Goal: Information Seeking & Learning: Learn about a topic

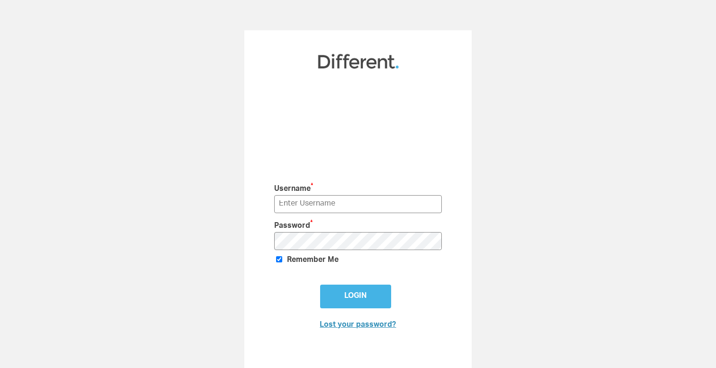
click at [503, 139] on div "Username * Password * Remember Me Login Lost your password?" at bounding box center [358, 208] width 716 height 357
click at [389, 209] on input "text" at bounding box center [358, 204] width 168 height 18
type input "[PERSON_NAME][EMAIL_ADDRESS][DOMAIN_NAME]"
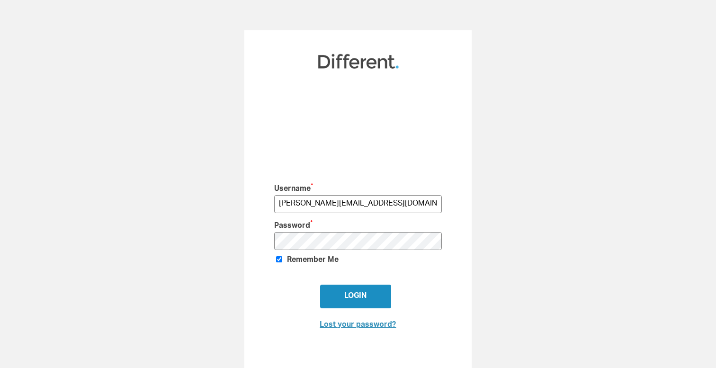
click at [361, 292] on input "Login" at bounding box center [355, 297] width 71 height 24
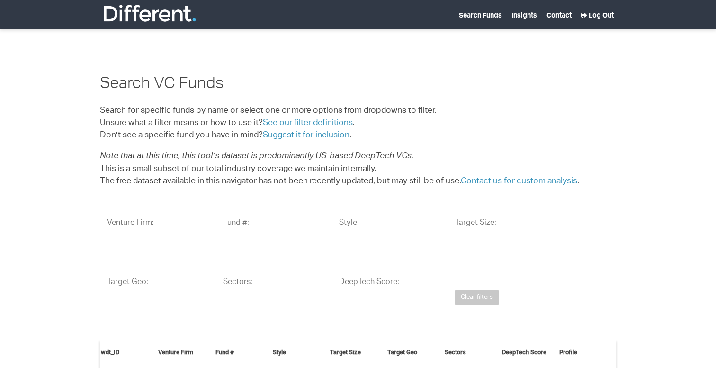
select select "25"
select select
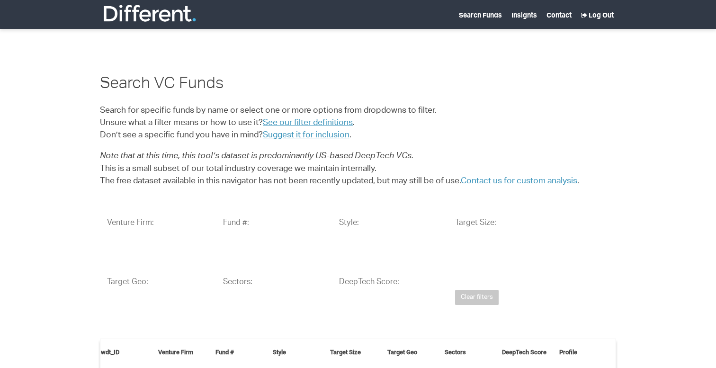
select select
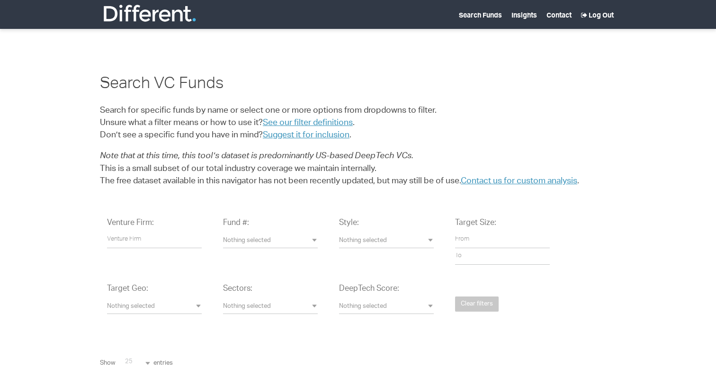
click at [390, 300] on button "Nothing selected" at bounding box center [386, 307] width 95 height 14
click at [239, 311] on button "Nothing selected" at bounding box center [270, 307] width 95 height 14
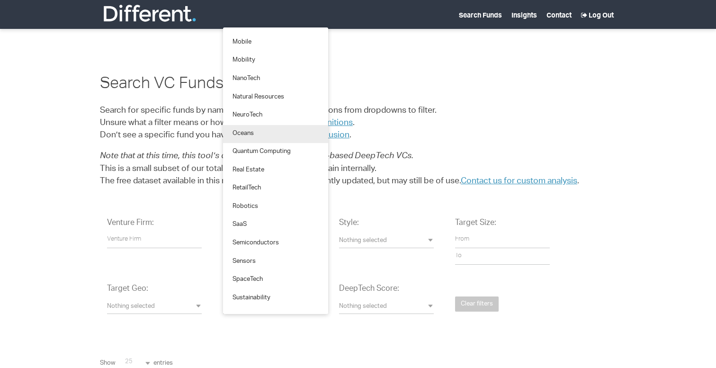
scroll to position [931, 0]
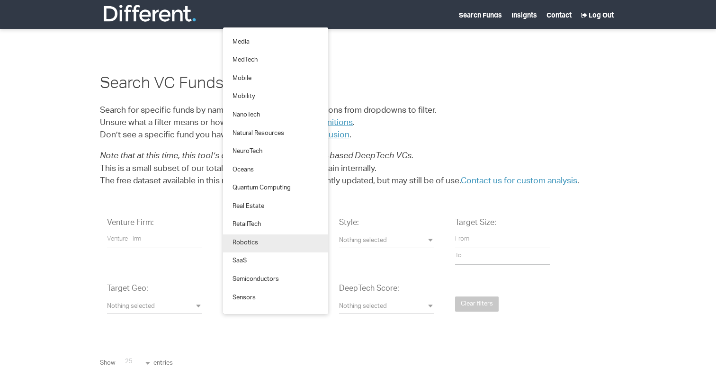
click at [269, 244] on link "Robotics" at bounding box center [275, 244] width 105 height 18
select select "Robotics"
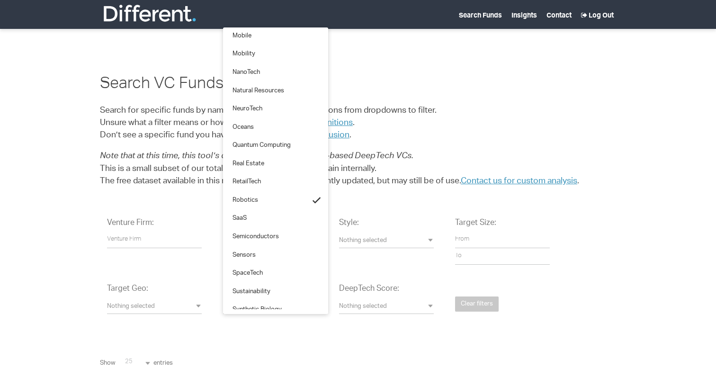
scroll to position [976, 0]
click at [345, 334] on div "Venture Firm: Fund #: Nothing selected 1 2 3 4 or later Accelerator Evergreen R…" at bounding box center [358, 273] width 516 height 125
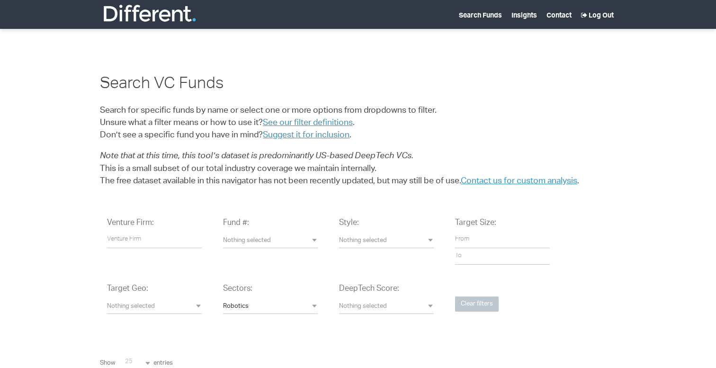
click at [492, 299] on button "Clear filters" at bounding box center [477, 305] width 44 height 16
select select
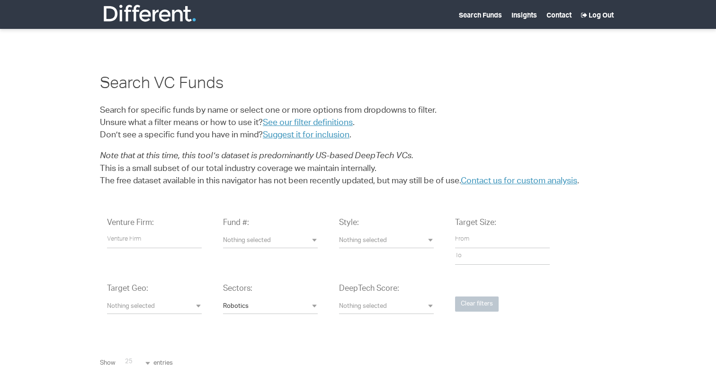
select select
click at [243, 311] on span "Nothing selected" at bounding box center [270, 307] width 95 height 9
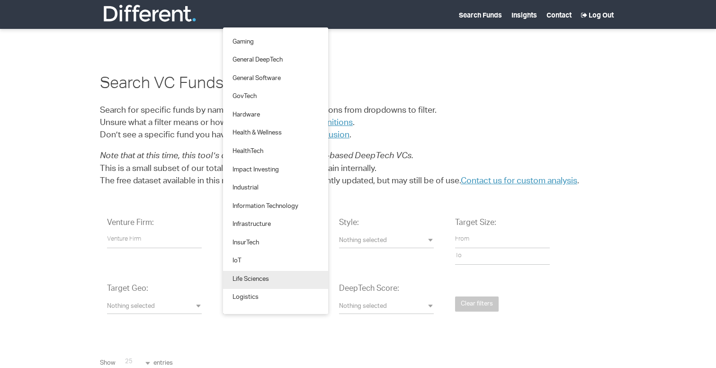
scroll to position [967, 0]
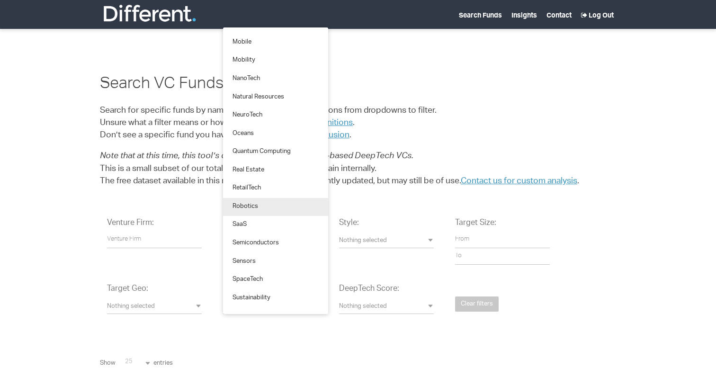
click at [258, 205] on link "Robotics" at bounding box center [275, 207] width 105 height 18
select select "Robotics"
click at [303, 330] on div "Sectors: Robotics 3D Printing AdTech Advanced Computing Advanced Manufacturing …" at bounding box center [270, 304] width 109 height 54
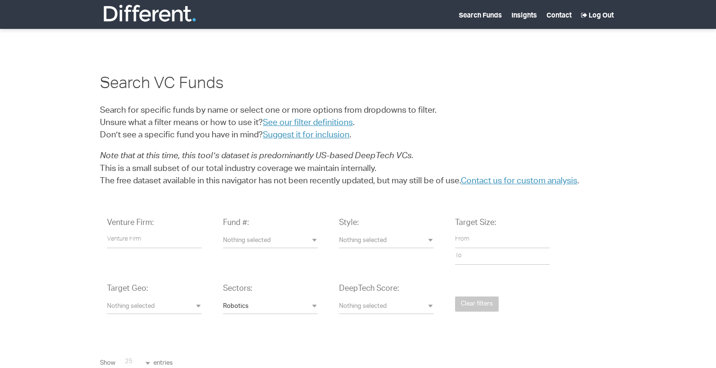
scroll to position [222, 0]
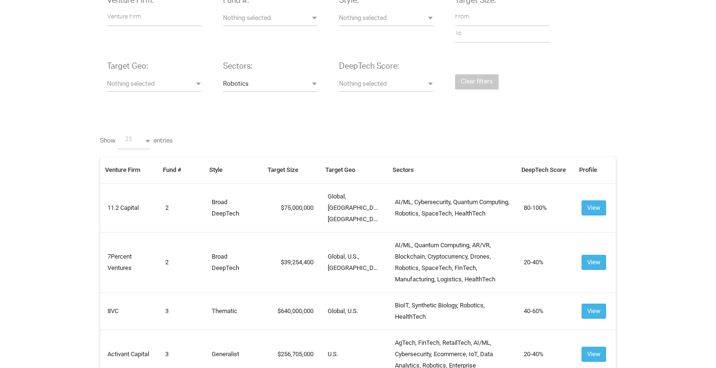
click at [135, 140] on span "25" at bounding box center [141, 140] width 33 height 9
click at [149, 258] on link "All" at bounding box center [135, 255] width 38 height 18
select select "-1"
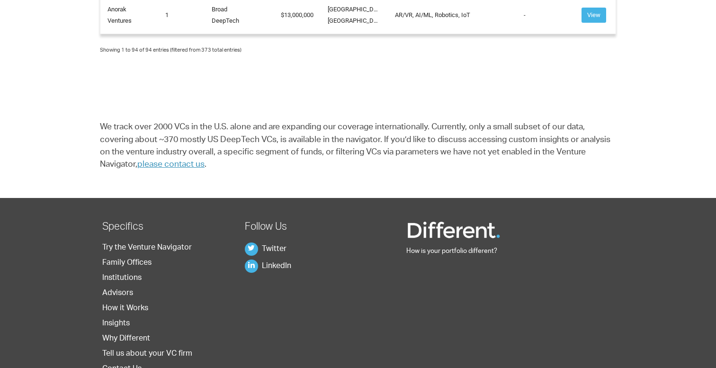
scroll to position [4776, 0]
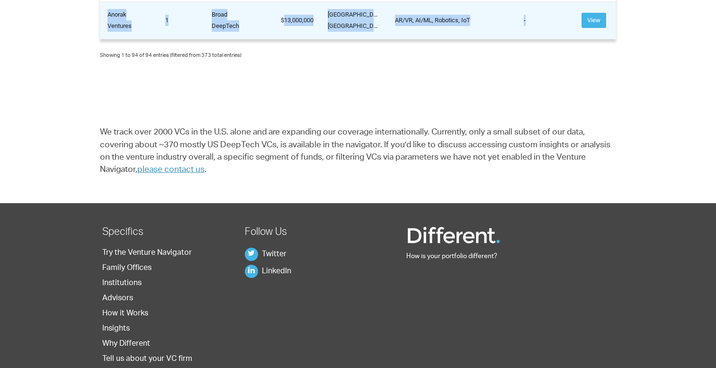
drag, startPoint x: 107, startPoint y: 216, endPoint x: 531, endPoint y: 58, distance: 452.5
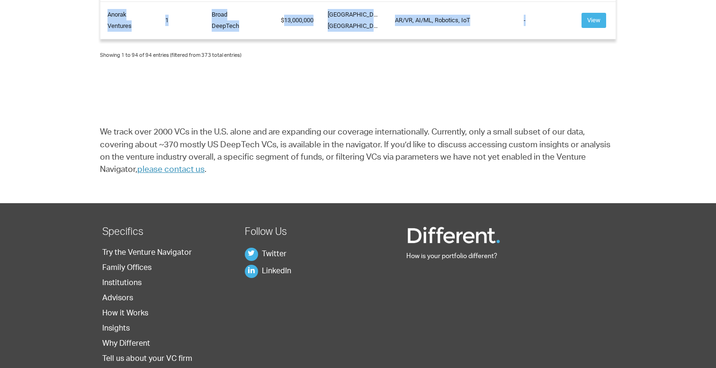
copy tbody "11.2 Capital 2 Broad DeepTech 75,000,000 Global, [GEOGRAPHIC_DATA], [GEOGRAPHIC…"
